Goal: Information Seeking & Learning: Check status

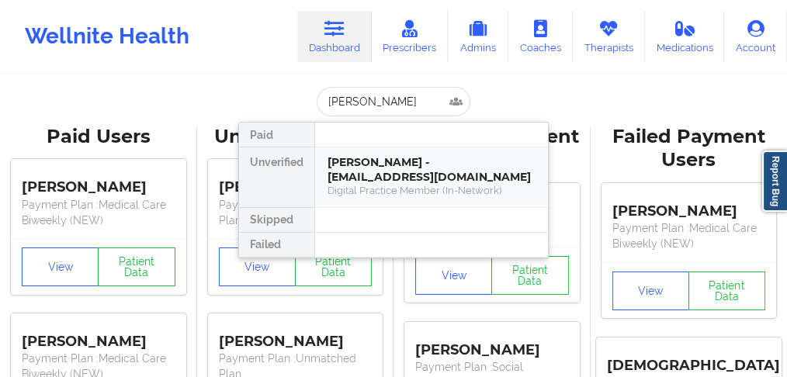
click at [369, 175] on div "[PERSON_NAME] - [EMAIL_ADDRESS][DOMAIN_NAME]" at bounding box center [432, 169] width 208 height 29
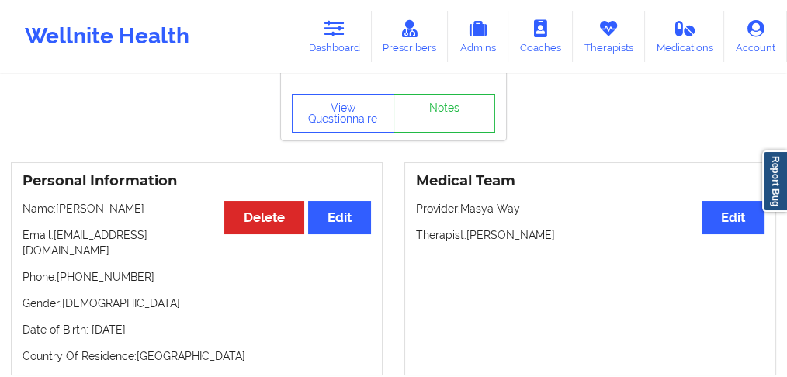
scroll to position [155, 0]
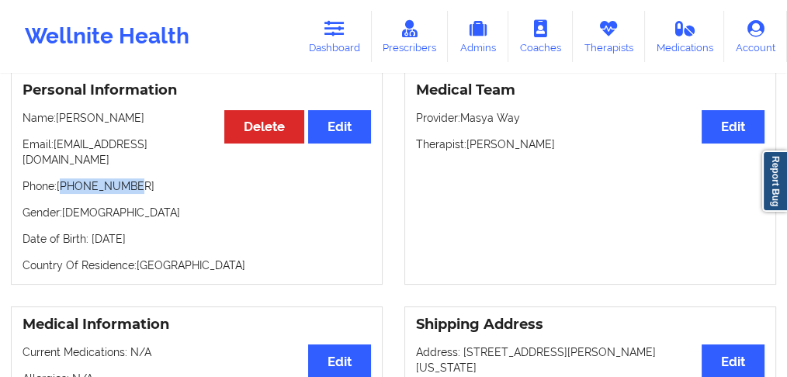
drag, startPoint x: 139, startPoint y: 186, endPoint x: 64, endPoint y: 185, distance: 75.3
click at [64, 185] on p "Phone: [PHONE_NUMBER]" at bounding box center [197, 187] width 349 height 16
copy p "12816738293"
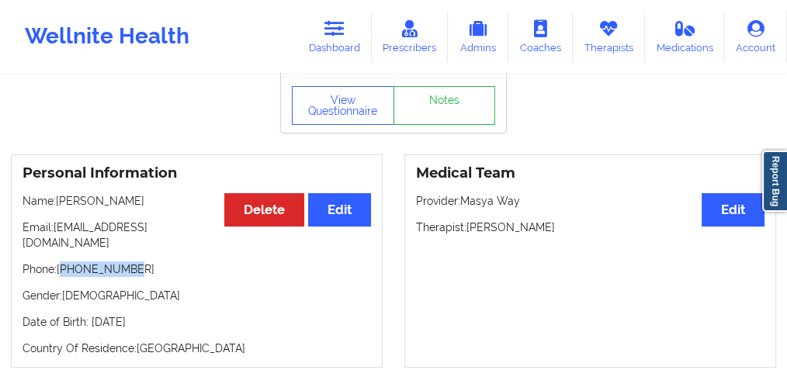
scroll to position [103, 0]
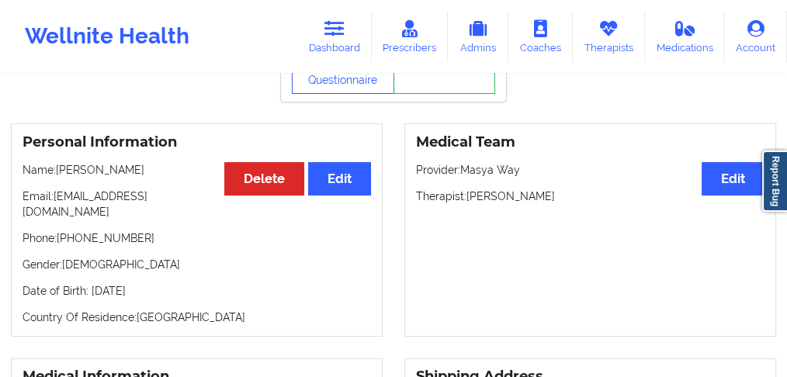
click at [134, 249] on div "Personal Information Edit Delete Name: [PERSON_NAME] Email: [EMAIL_ADDRESS][DOM…" at bounding box center [197, 229] width 372 height 213
drag, startPoint x: 134, startPoint y: 239, endPoint x: 62, endPoint y: 239, distance: 71.4
click at [62, 239] on p "Phone: [PHONE_NUMBER]" at bounding box center [197, 239] width 349 height 16
copy p "12816738293"
click at [122, 244] on p "Phone: [PHONE_NUMBER]" at bounding box center [197, 239] width 349 height 16
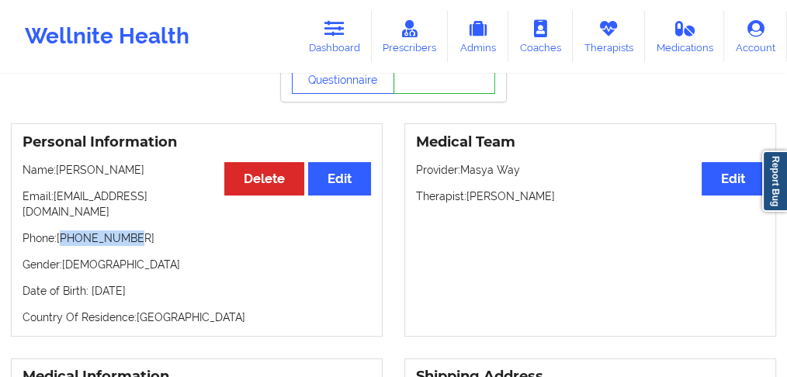
drag, startPoint x: 121, startPoint y: 245, endPoint x: 82, endPoint y: 238, distance: 39.4
click at [64, 245] on p "Phone: [PHONE_NUMBER]" at bounding box center [197, 239] width 349 height 16
copy p "12816738293"
click at [333, 42] on link "Dashboard" at bounding box center [334, 36] width 75 height 51
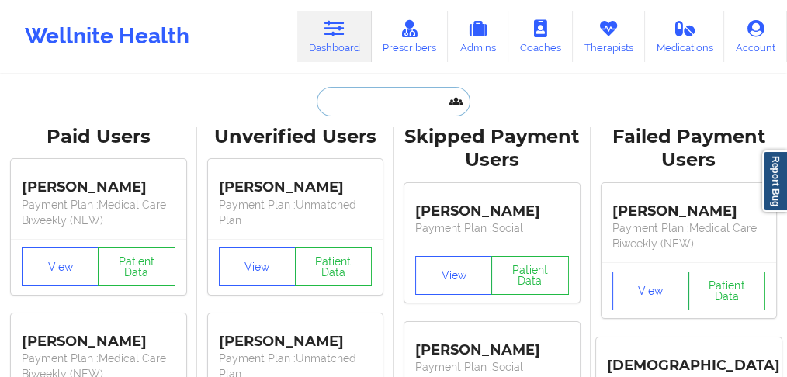
click at [349, 107] on input "text" at bounding box center [394, 101] width 154 height 29
paste input "[PERSON_NAME]"
type input "[PERSON_NAME]"
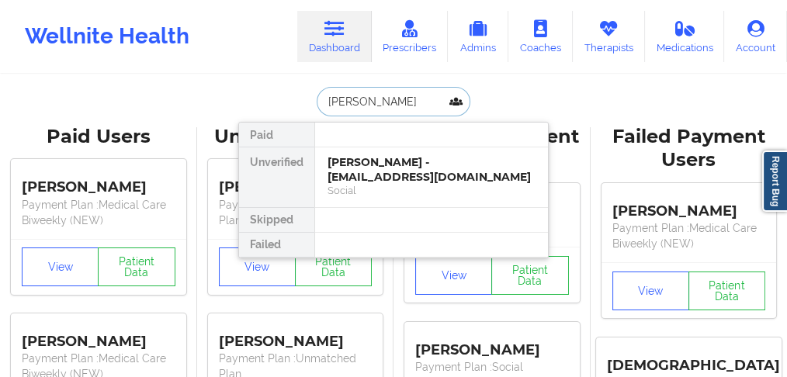
click at [362, 169] on div "[PERSON_NAME] - [EMAIL_ADDRESS][DOMAIN_NAME]" at bounding box center [432, 169] width 208 height 29
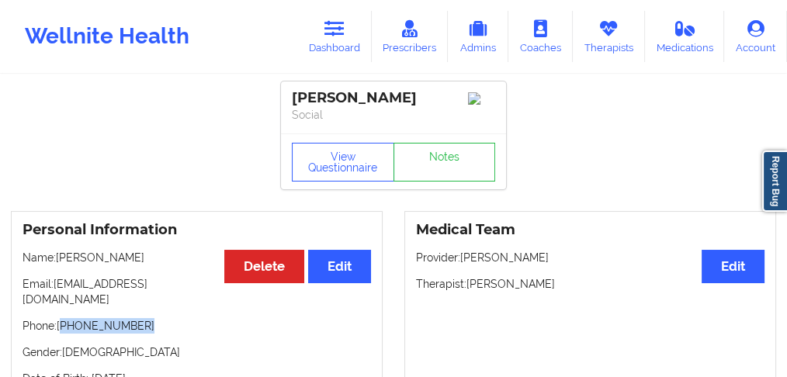
drag, startPoint x: 144, startPoint y: 314, endPoint x: 62, endPoint y: 317, distance: 81.6
click at [62, 318] on p "Phone: [PHONE_NUMBER]" at bounding box center [197, 326] width 349 height 16
copy p "469) 863-6575"
click at [147, 325] on div "Personal Information Edit Delete Name: [PERSON_NAME] Email: [EMAIL_ADDRESS][DOM…" at bounding box center [197, 317] width 372 height 213
drag, startPoint x: 149, startPoint y: 316, endPoint x: 59, endPoint y: 315, distance: 90.0
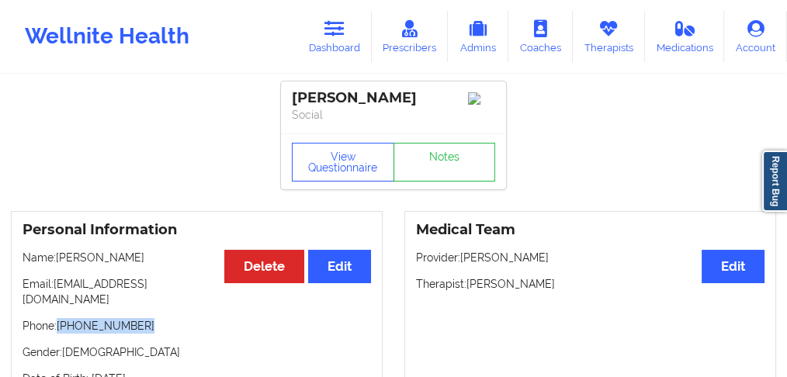
click at [58, 318] on p "Phone: [PHONE_NUMBER]" at bounding box center [197, 326] width 349 height 16
copy p "[PHONE_NUMBER]"
click at [339, 52] on link "Dashboard" at bounding box center [334, 36] width 75 height 51
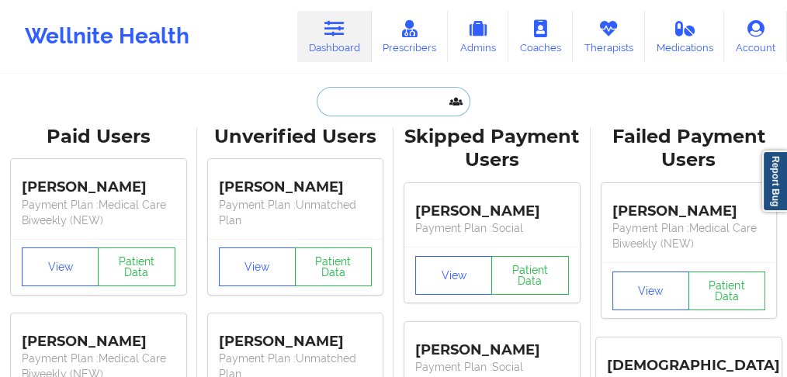
click at [352, 99] on input "text" at bounding box center [394, 101] width 154 height 29
paste input "[PERSON_NAME]"
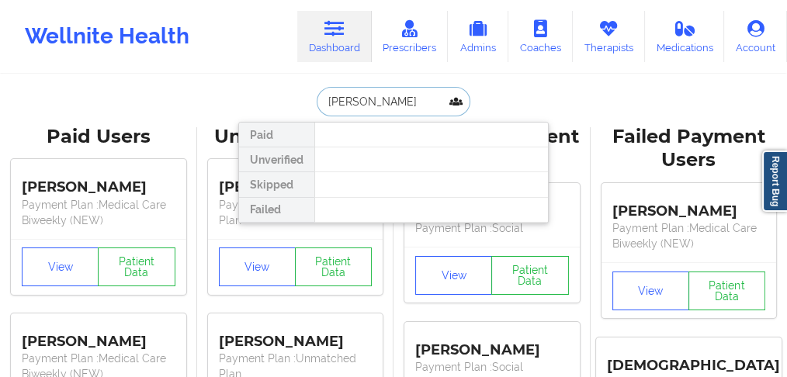
drag, startPoint x: 416, startPoint y: 97, endPoint x: 365, endPoint y: 97, distance: 51.2
click at [365, 97] on input "[PERSON_NAME]" at bounding box center [394, 101] width 154 height 29
type input "[PERSON_NAME]"
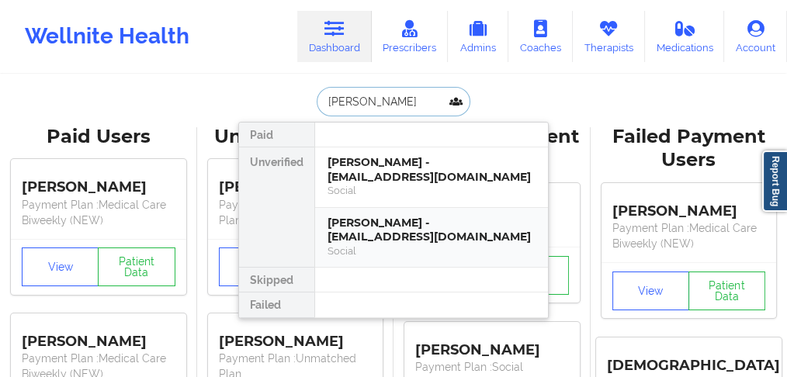
click at [349, 228] on div "[PERSON_NAME] - [EMAIL_ADDRESS][DOMAIN_NAME]" at bounding box center [432, 230] width 208 height 29
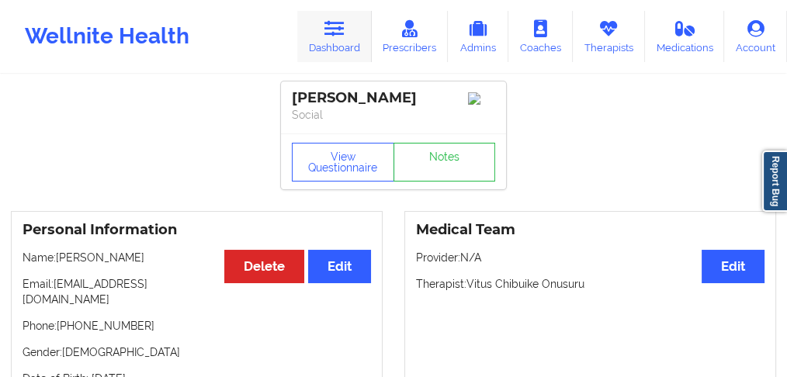
click at [342, 44] on link "Dashboard" at bounding box center [334, 36] width 75 height 51
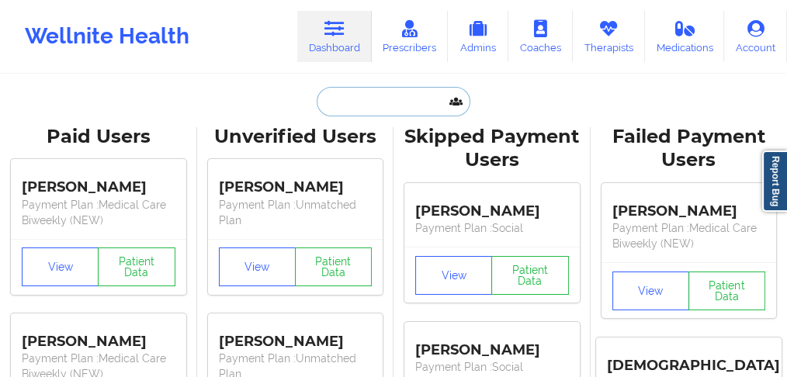
click at [361, 113] on input "text" at bounding box center [394, 101] width 154 height 29
paste input "[PERSON_NAME]"
type input "[PERSON_NAME]"
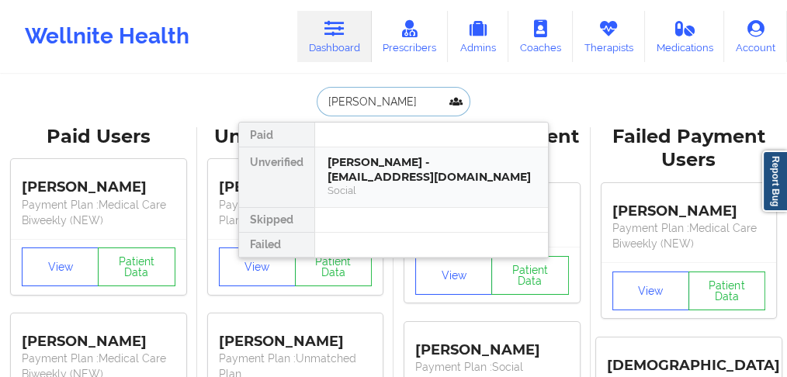
click at [369, 175] on div "[PERSON_NAME] - [EMAIL_ADDRESS][DOMAIN_NAME]" at bounding box center [432, 169] width 208 height 29
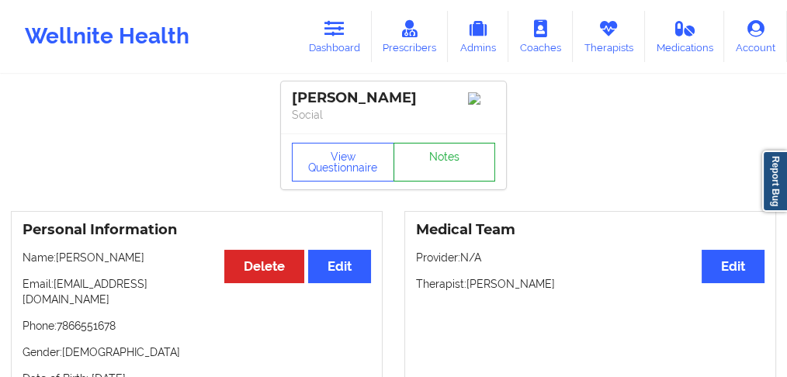
click at [443, 179] on link "Notes" at bounding box center [445, 162] width 102 height 39
click at [345, 162] on button "View Questionnaire" at bounding box center [343, 162] width 102 height 39
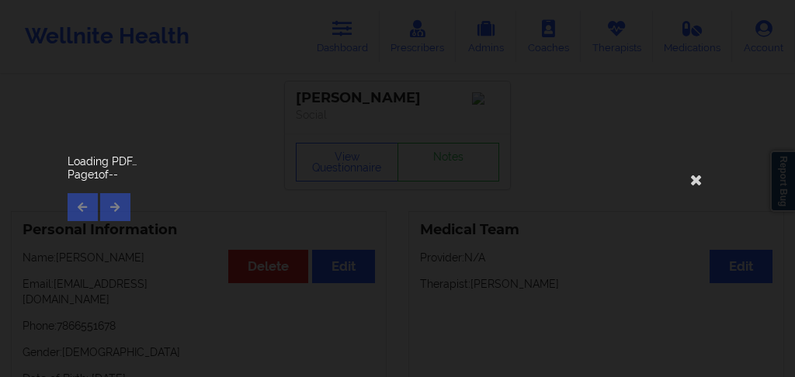
click at [112, 211] on div "Page 1 of --" at bounding box center [398, 194] width 660 height 54
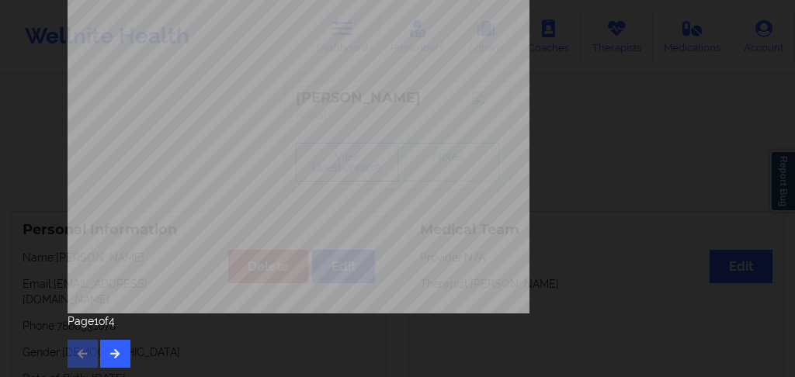
scroll to position [362, 0]
click at [111, 353] on icon "button" at bounding box center [115, 352] width 13 height 9
click at [109, 355] on icon "button" at bounding box center [115, 352] width 13 height 9
click at [100, 355] on button "button" at bounding box center [115, 353] width 30 height 28
click at [81, 354] on icon "button" at bounding box center [82, 352] width 13 height 9
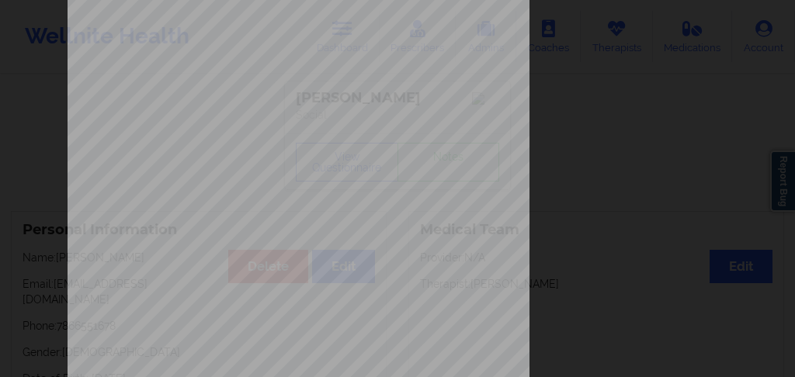
scroll to position [1, 0]
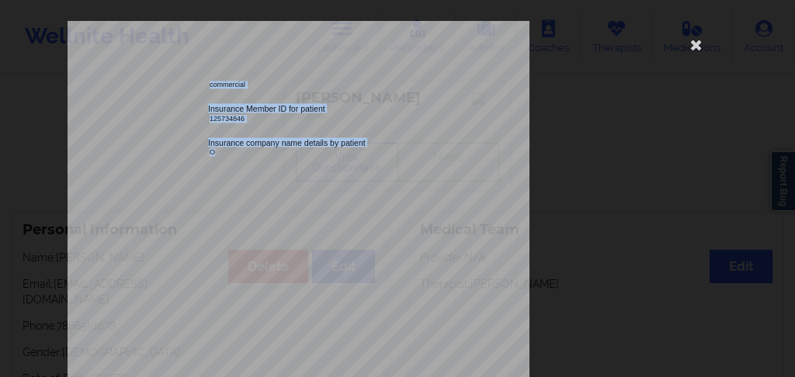
click at [120, 154] on div "commercial Insurance Member ID for patient 125734846 Insurance company name det…" at bounding box center [398, 348] width 660 height 654
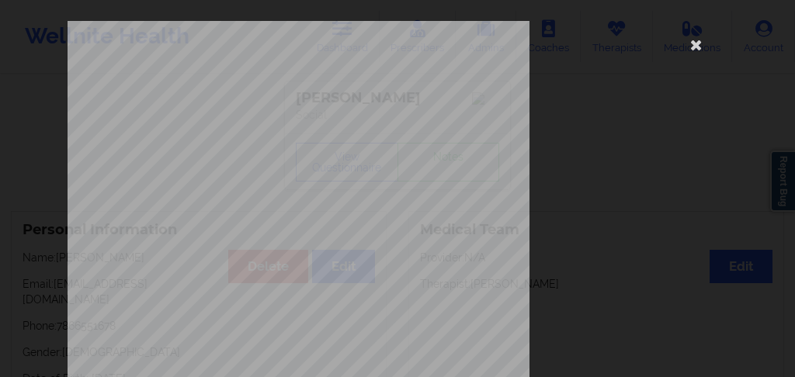
click at [314, 175] on span "Insurance Company Identity number by patient" at bounding box center [292, 176] width 169 height 9
click at [207, 186] on div "commercial Insurance Member ID for patient 125734846 Insurance company name det…" at bounding box center [398, 348] width 660 height 654
